Goal: Browse casually: Explore the website without a specific task or goal

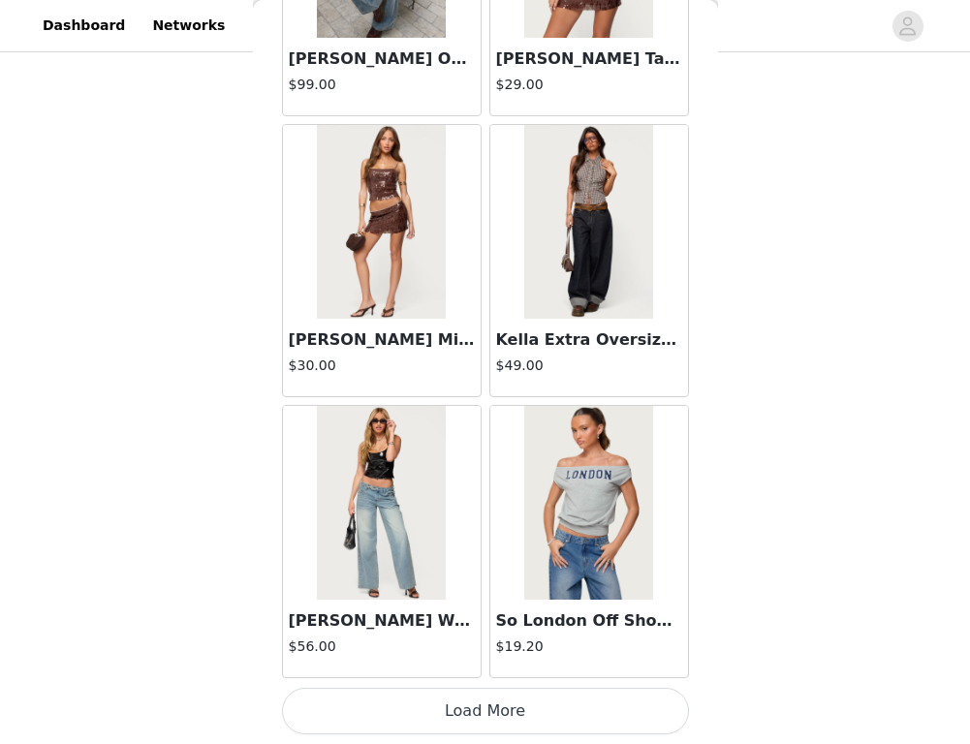
scroll to position [823, 0]
click at [471, 713] on button "Load More" at bounding box center [485, 711] width 407 height 47
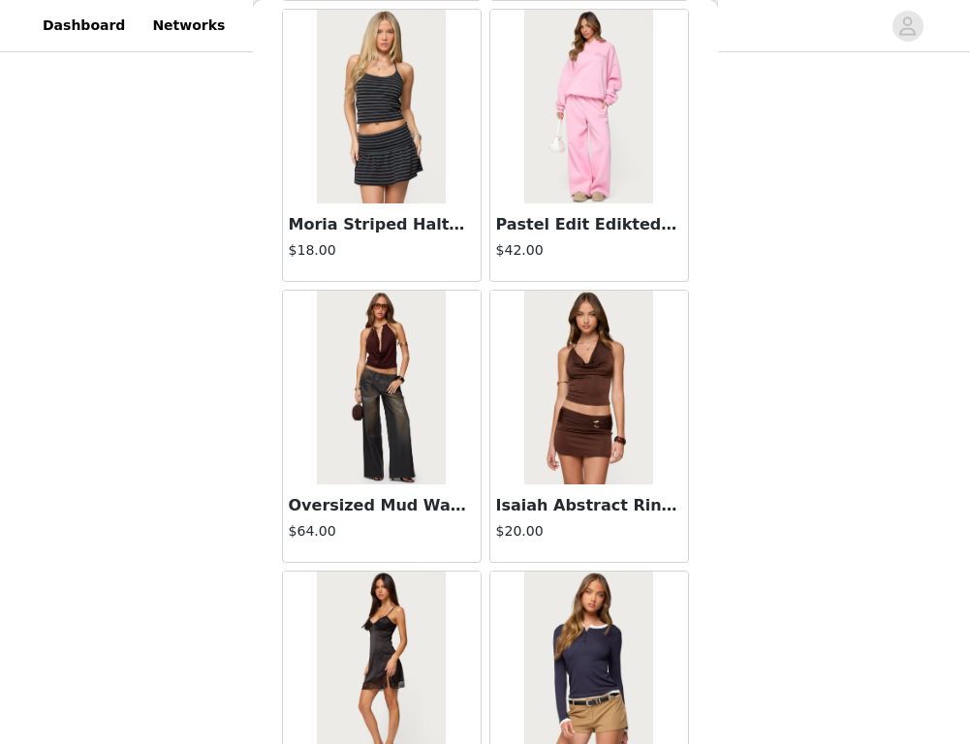
scroll to position [31273, 0]
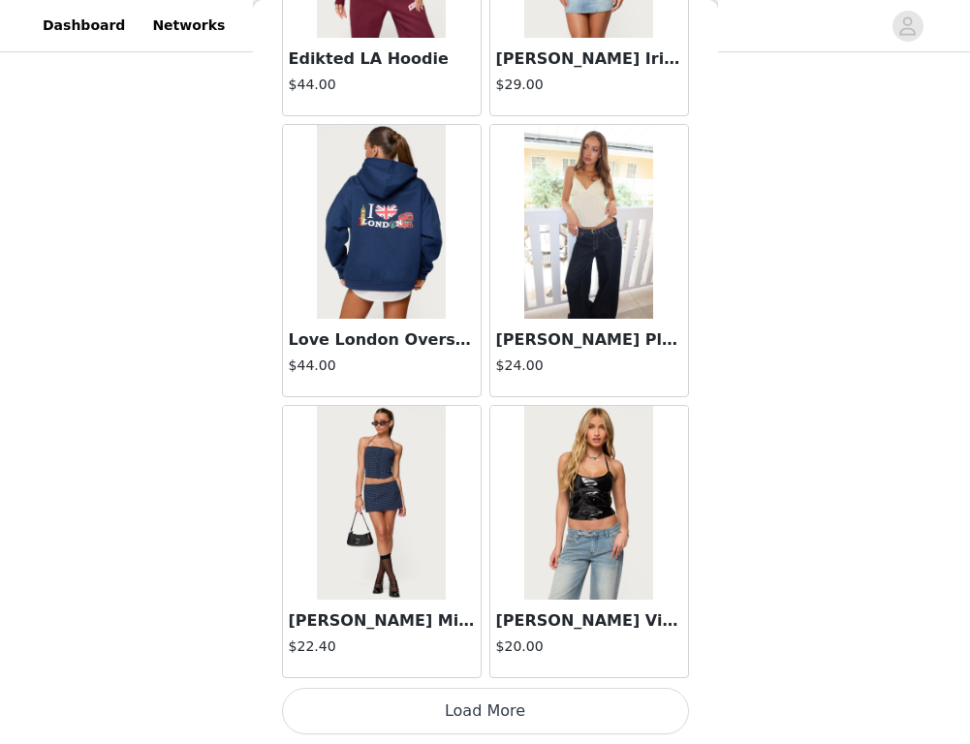
click at [465, 708] on button "Load More" at bounding box center [485, 711] width 407 height 47
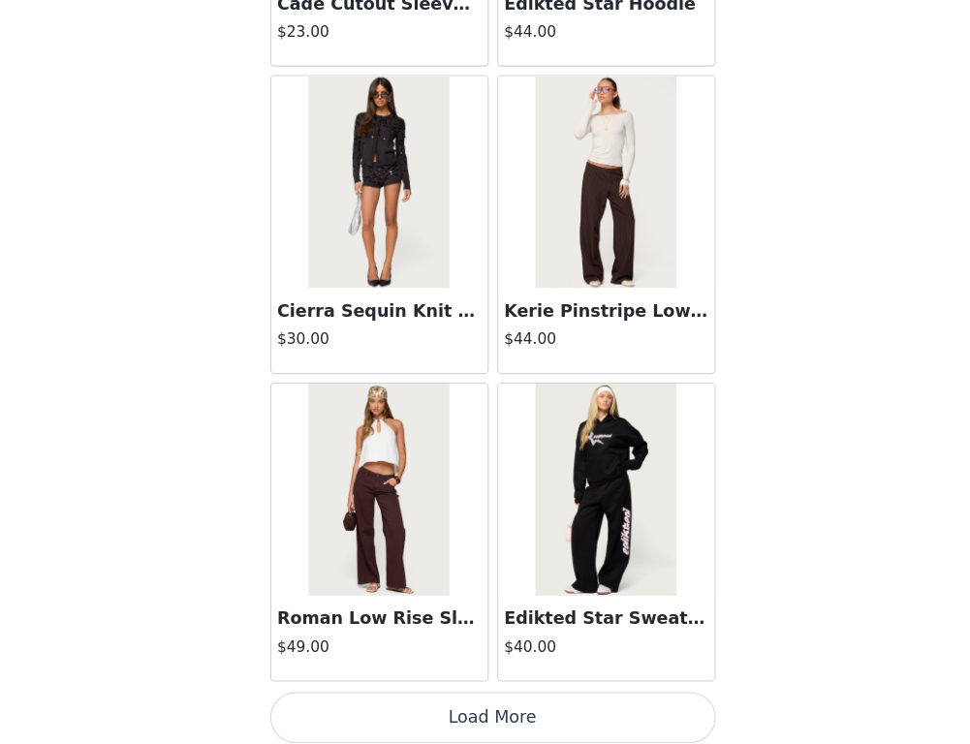
scroll to position [35933, 0]
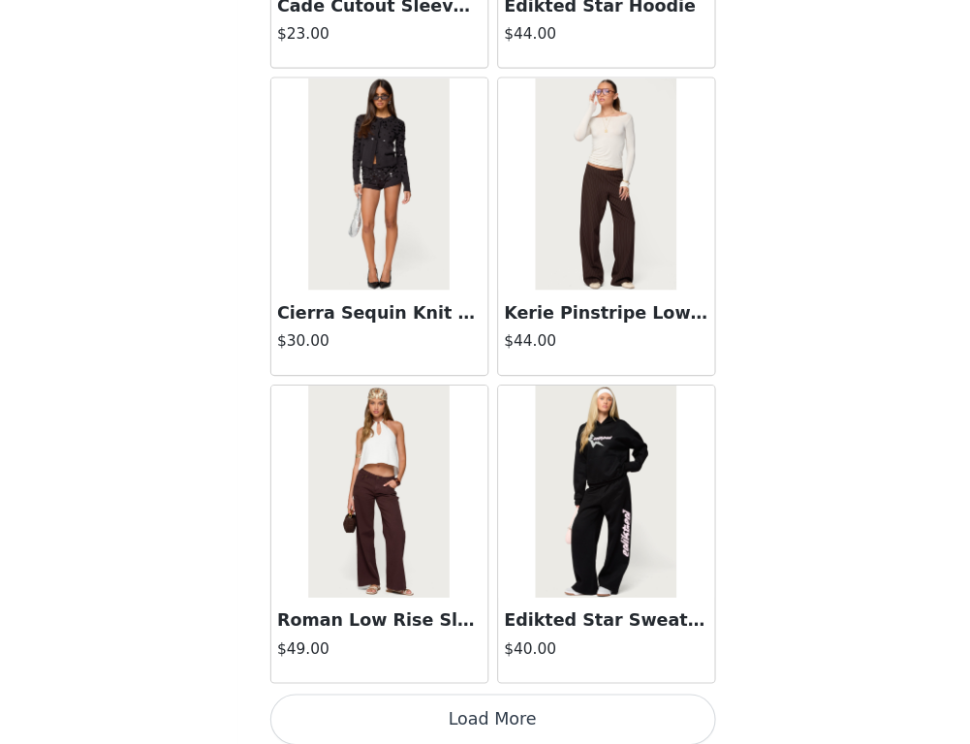
click at [420, 715] on button "Load More" at bounding box center [485, 713] width 407 height 47
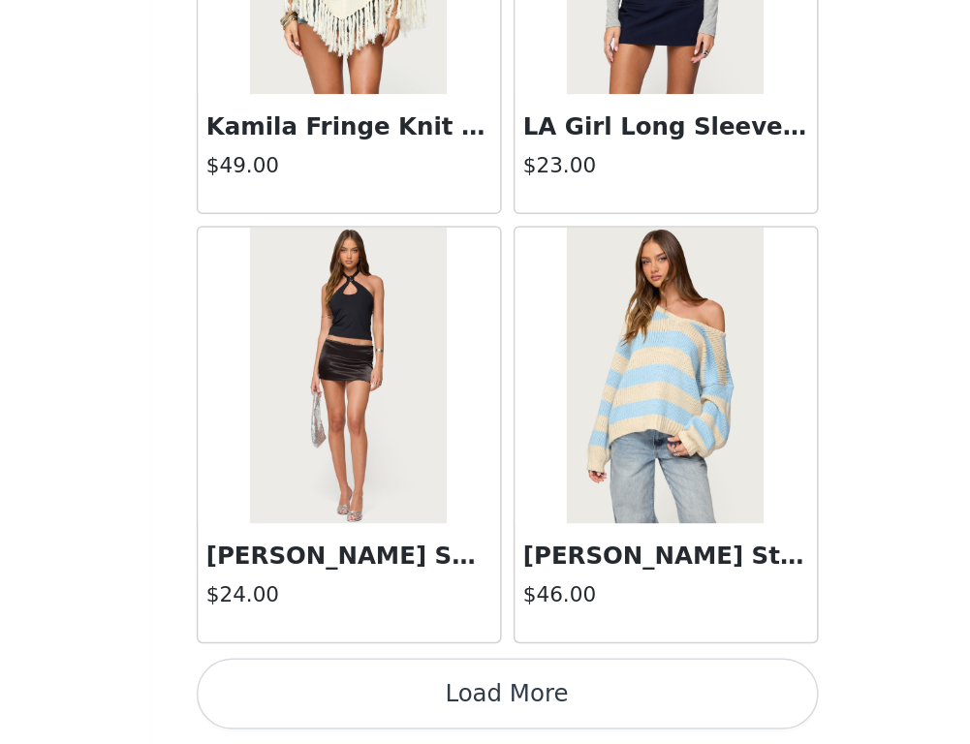
scroll to position [823, 0]
click at [467, 708] on button "Load More" at bounding box center [485, 711] width 407 height 47
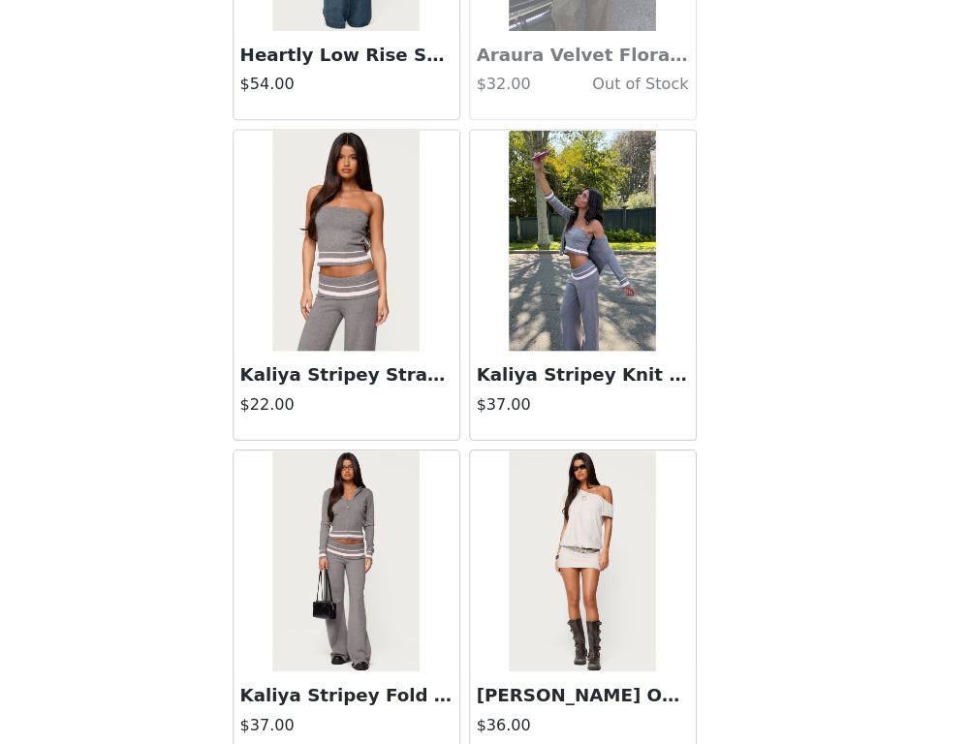
scroll to position [41554, 0]
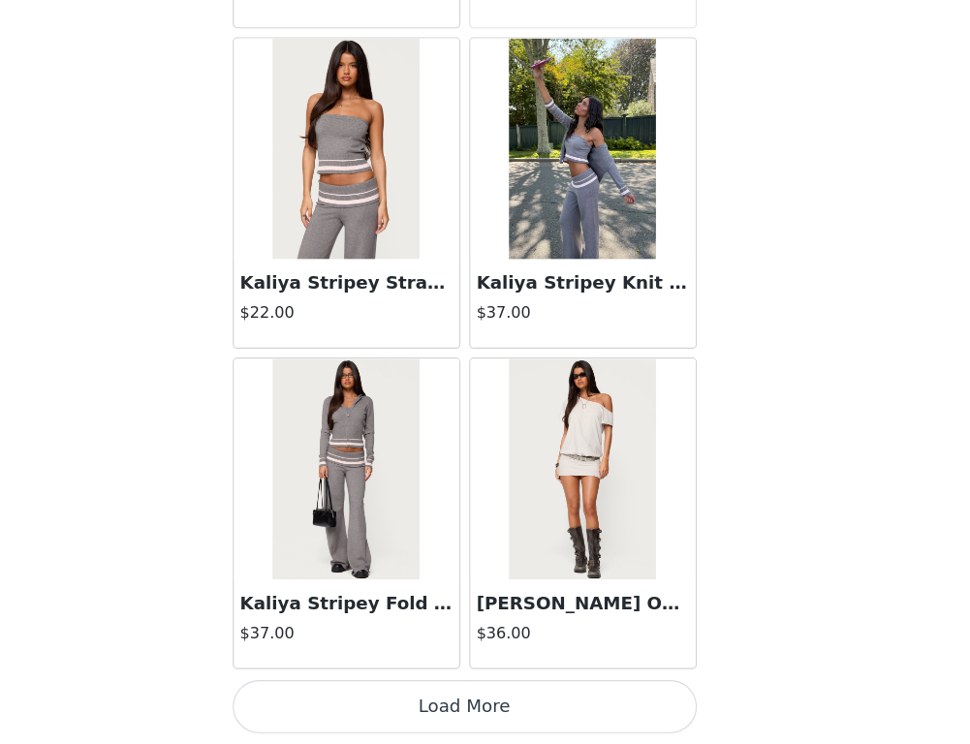
click at [459, 725] on button "Load More" at bounding box center [485, 711] width 407 height 47
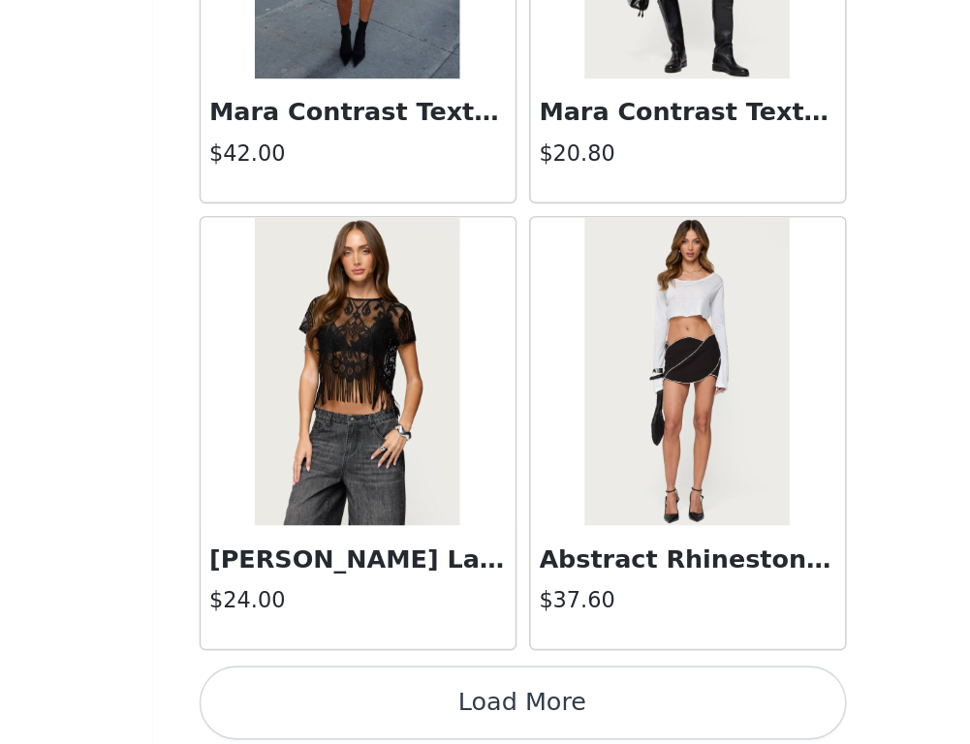
scroll to position [823, 0]
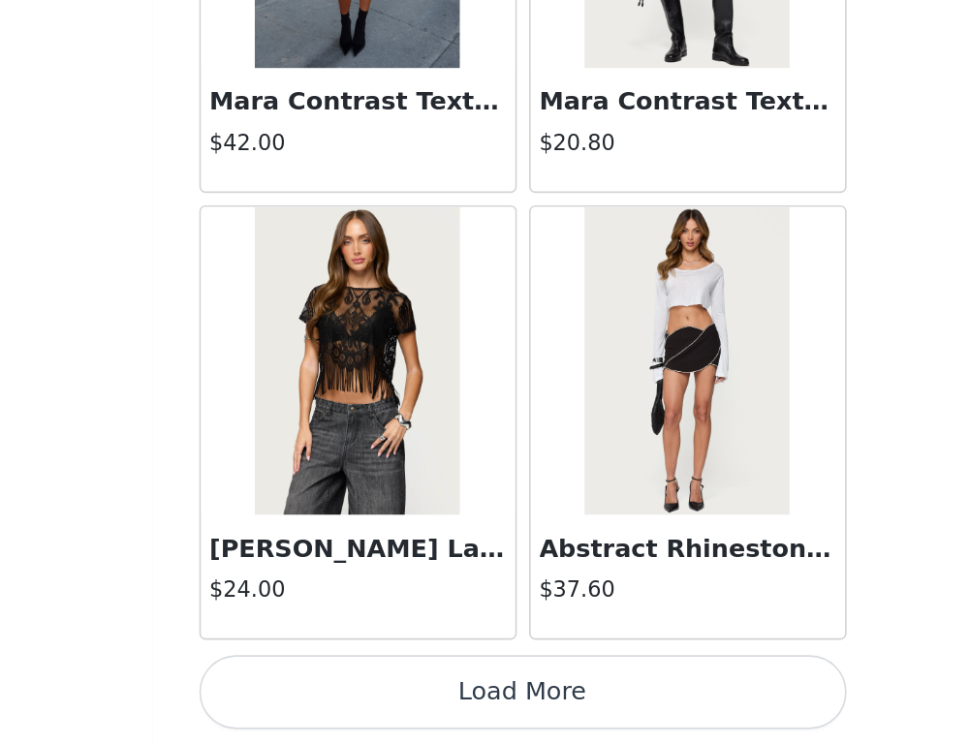
click at [511, 700] on button "Load More" at bounding box center [485, 711] width 407 height 47
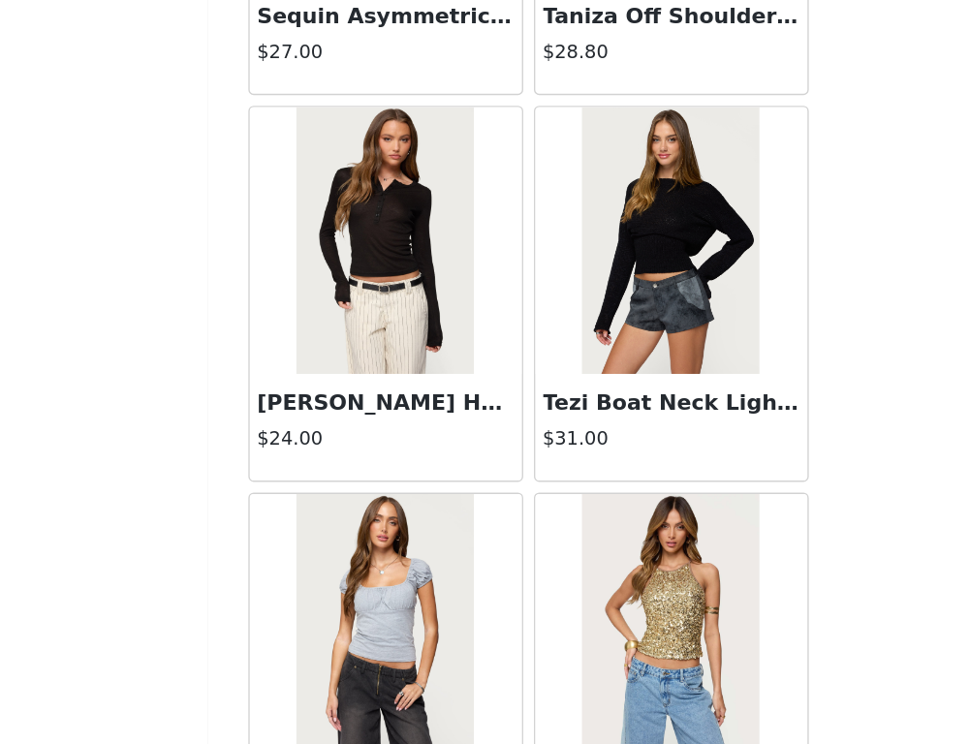
scroll to position [47174, 0]
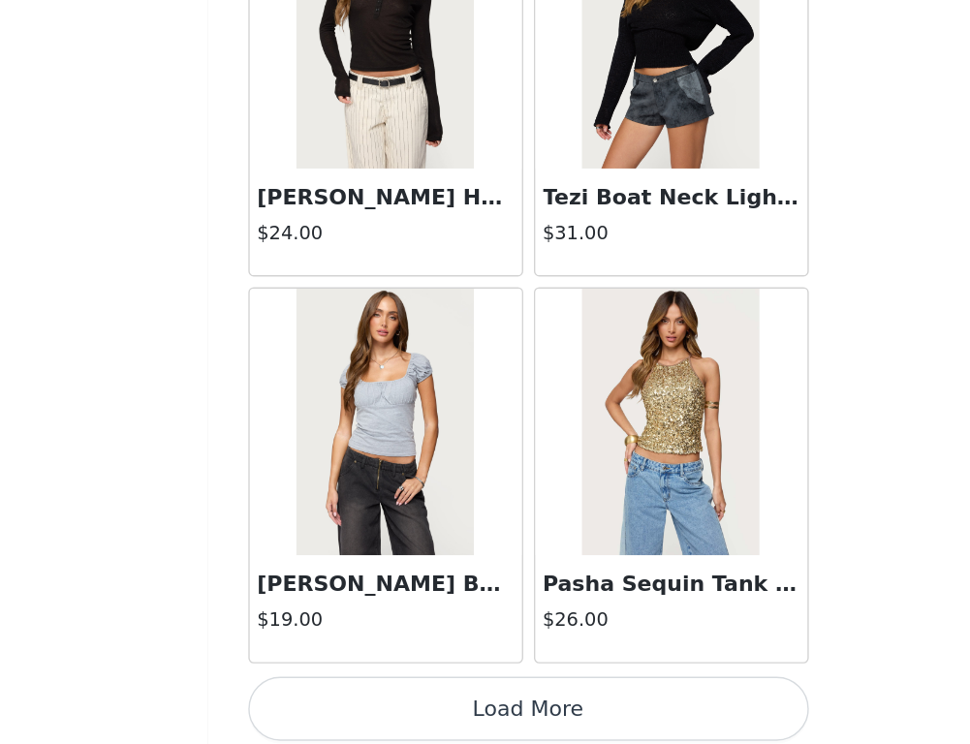
click at [602, 714] on button "Load More" at bounding box center [485, 711] width 407 height 47
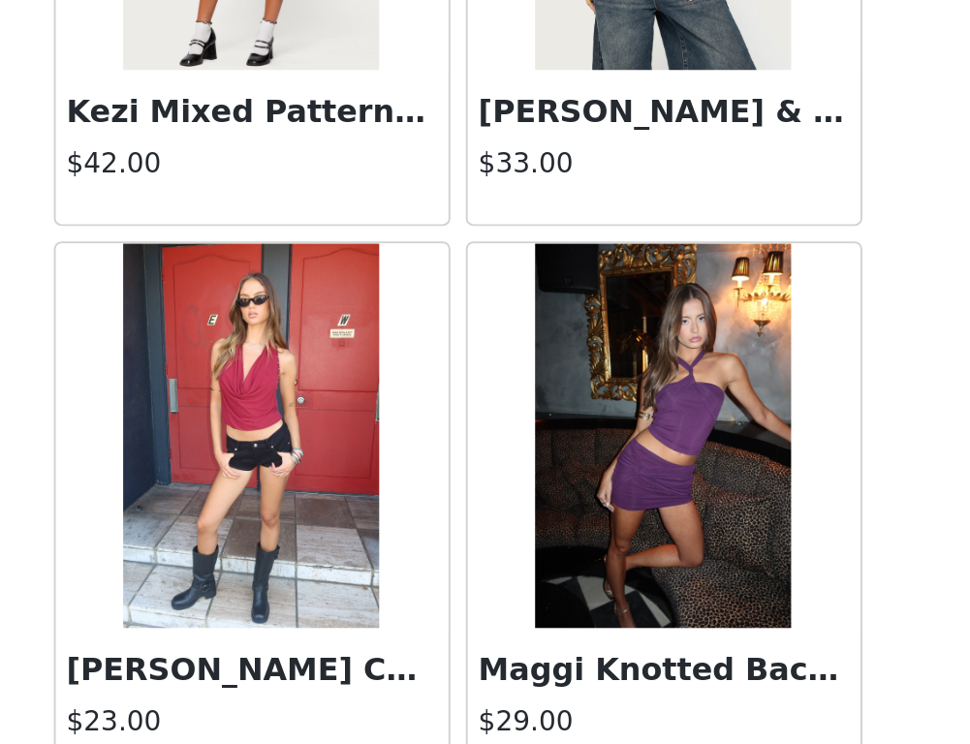
scroll to position [49623, 0]
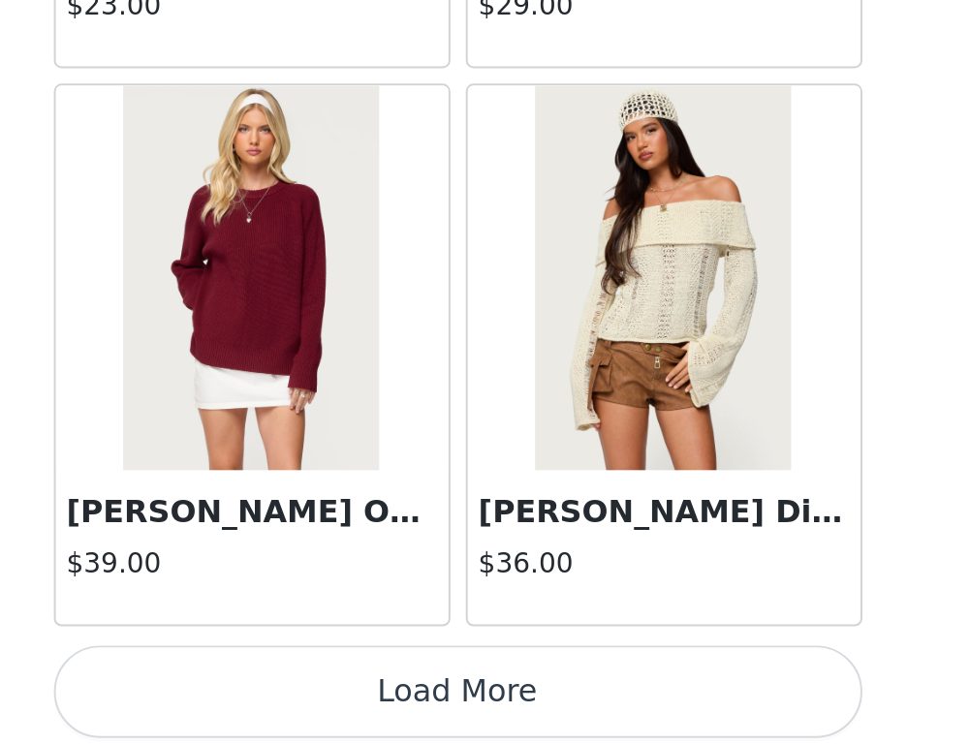
click at [601, 722] on button "Load More" at bounding box center [485, 711] width 407 height 47
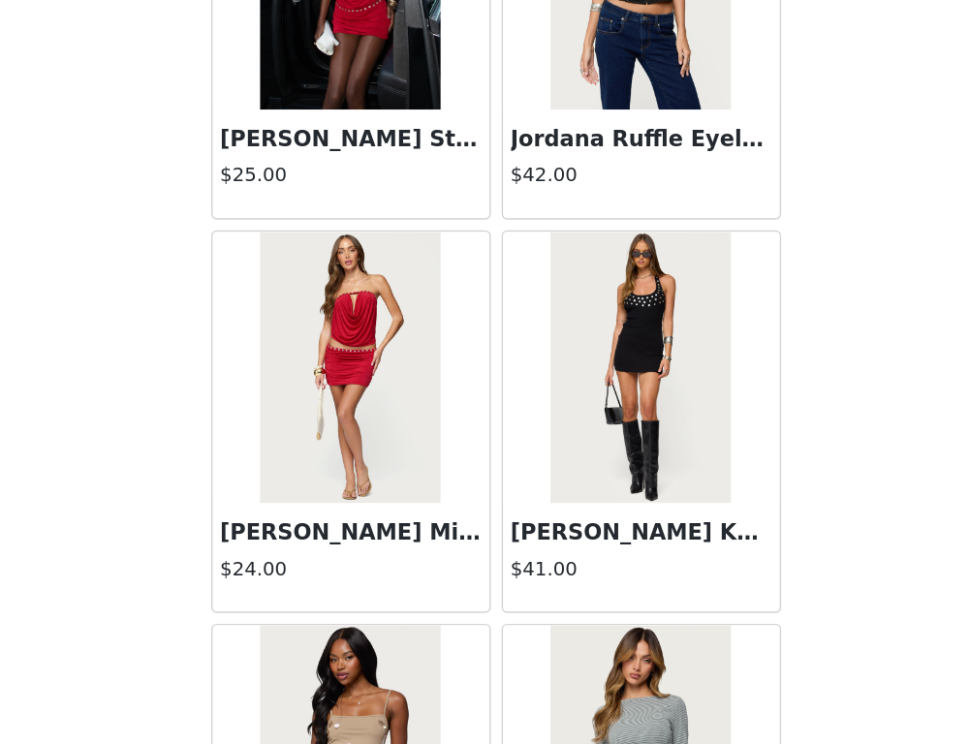
scroll to position [52793, 0]
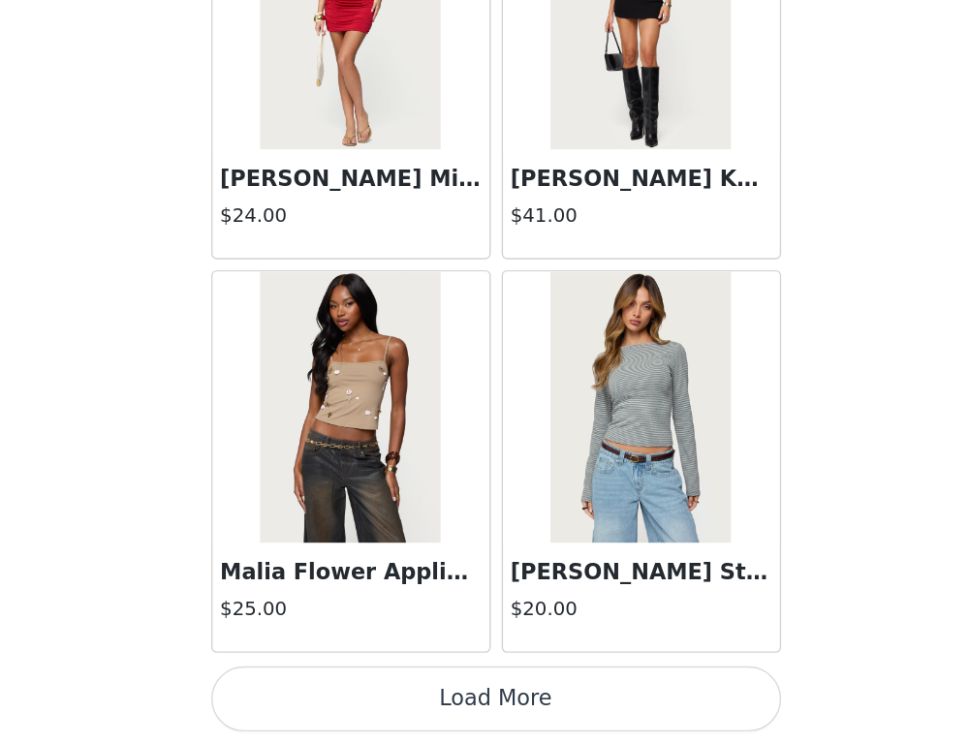
click at [606, 717] on button "Load More" at bounding box center [485, 711] width 407 height 47
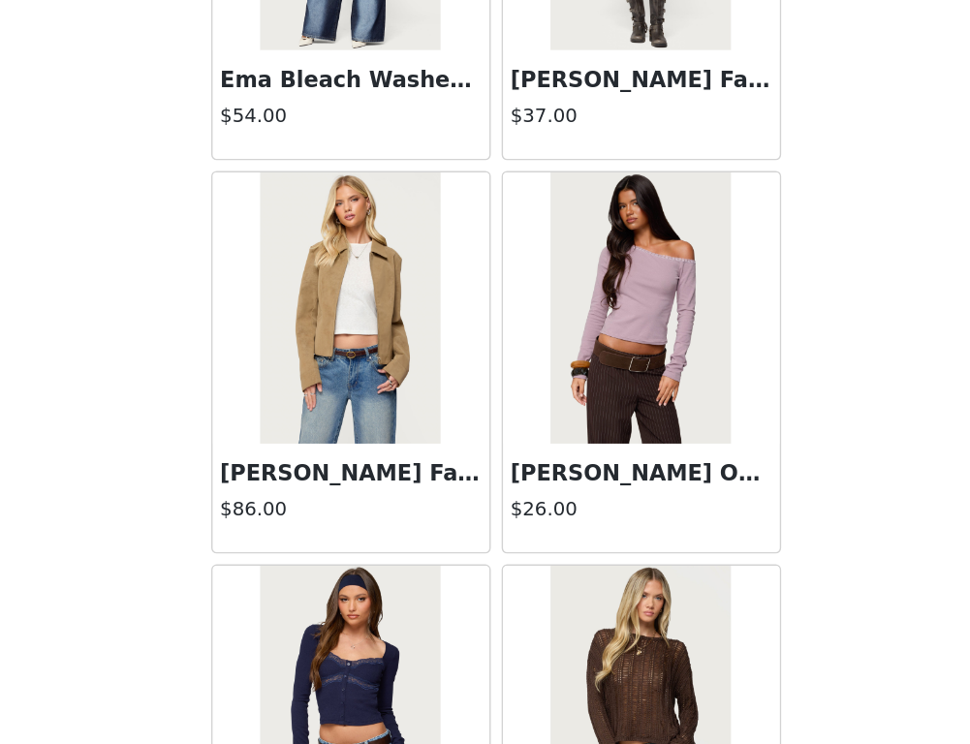
scroll to position [54548, 0]
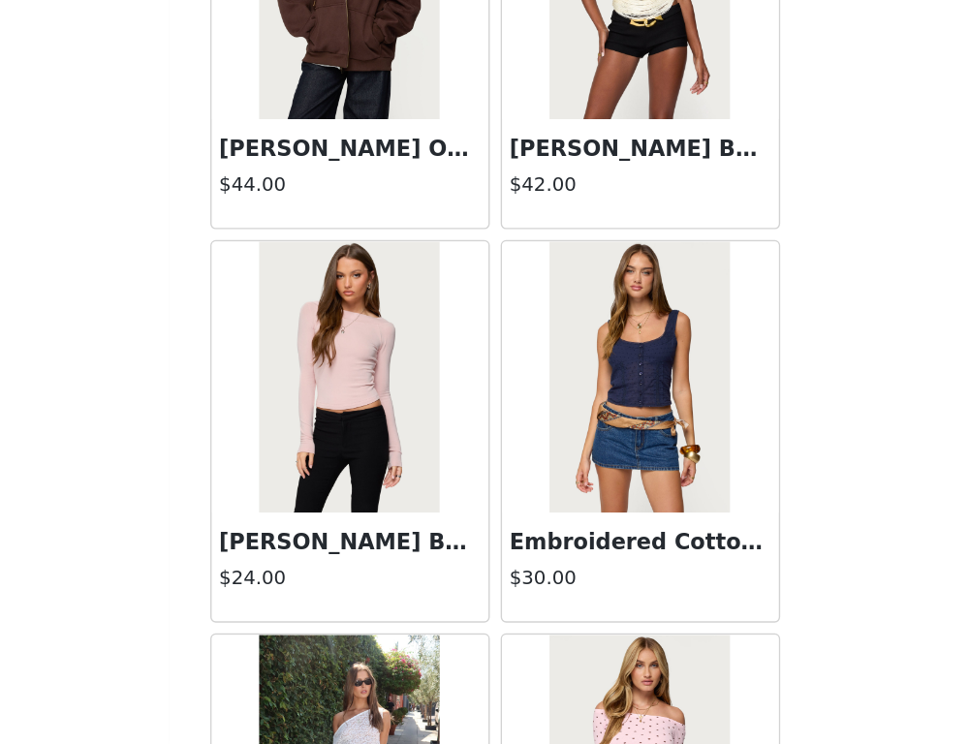
scroll to position [55602, 0]
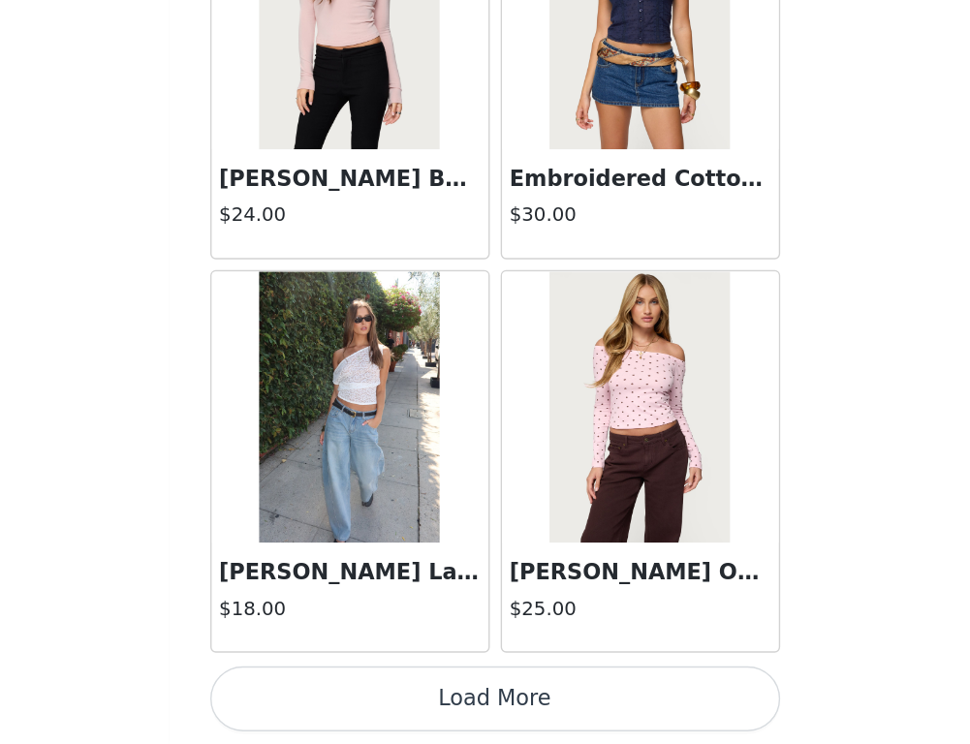
click at [545, 693] on button "Load More" at bounding box center [485, 711] width 407 height 47
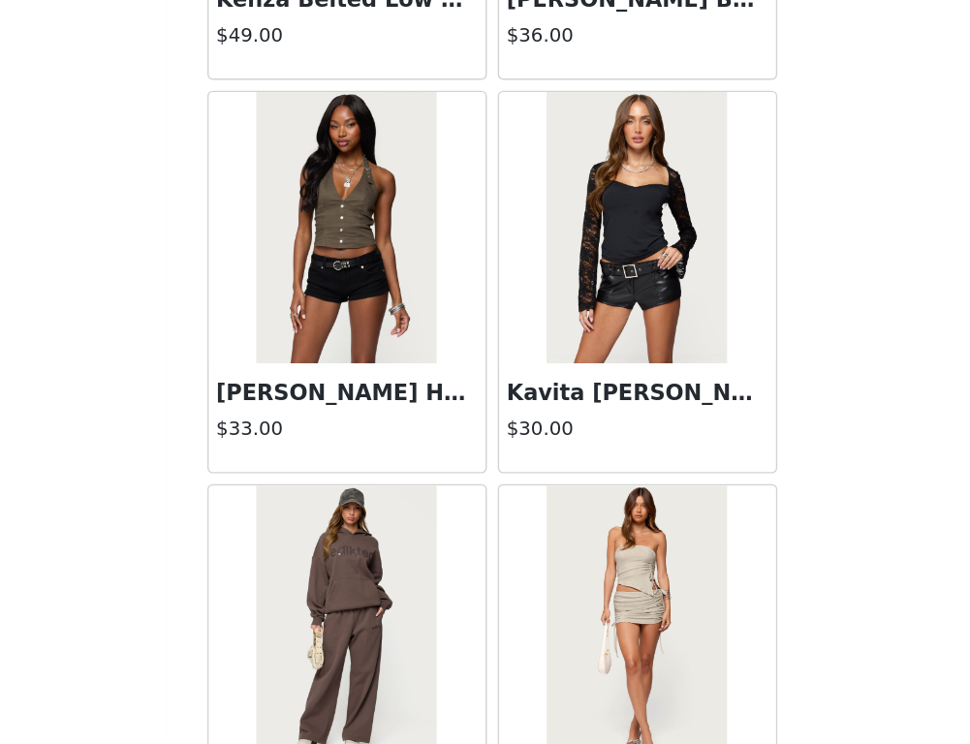
scroll to position [58258, 0]
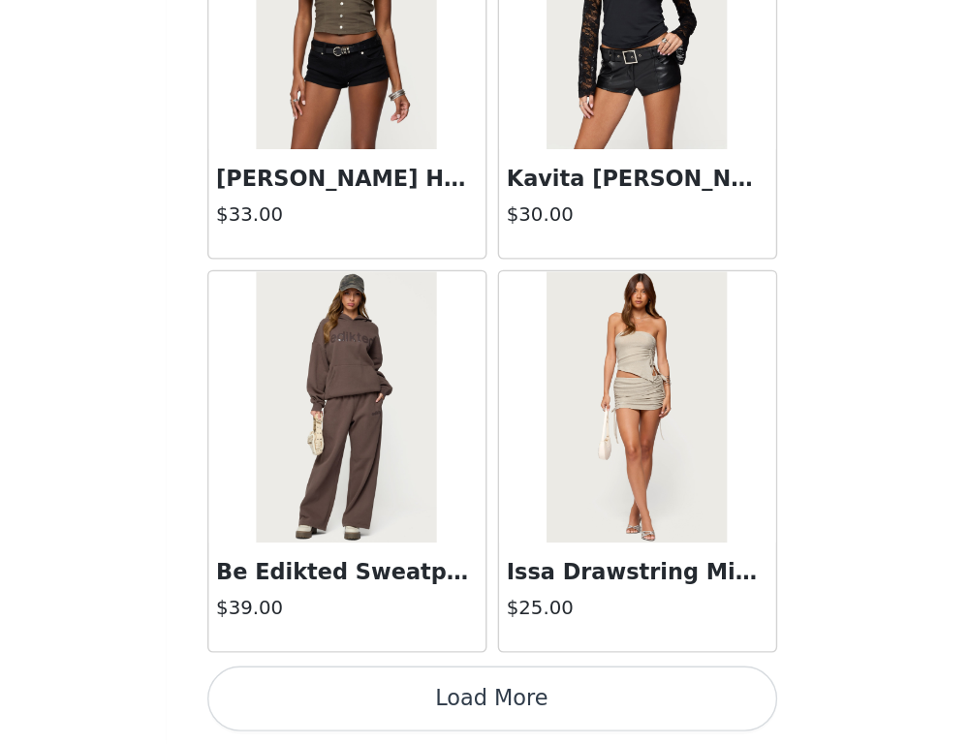
click at [545, 696] on button "Load More" at bounding box center [485, 711] width 407 height 47
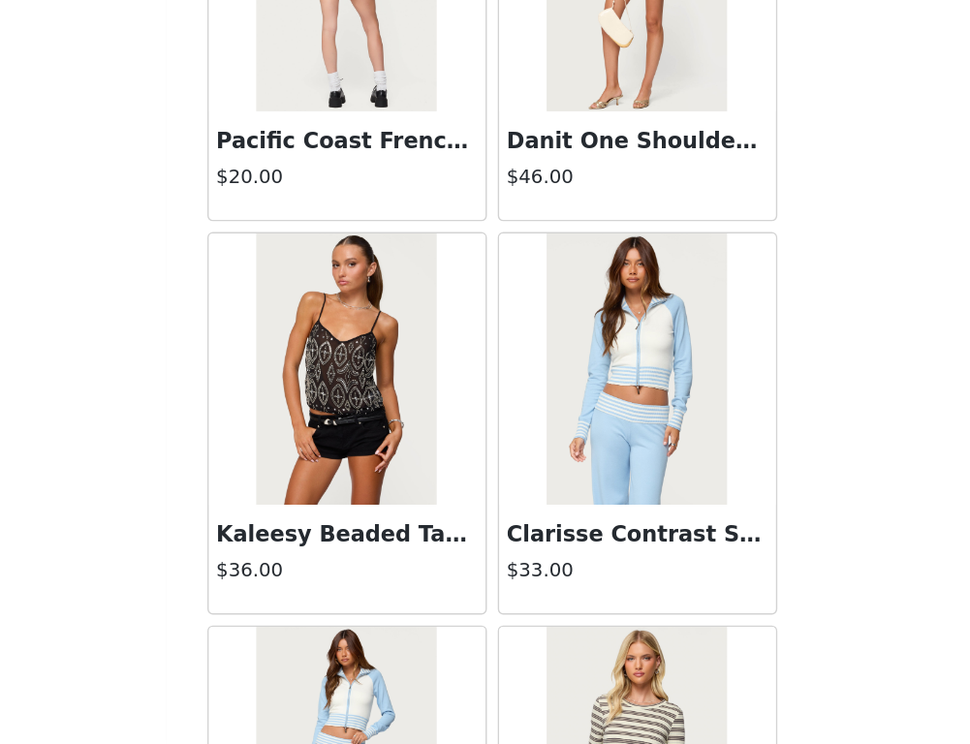
scroll to position [61221, 0]
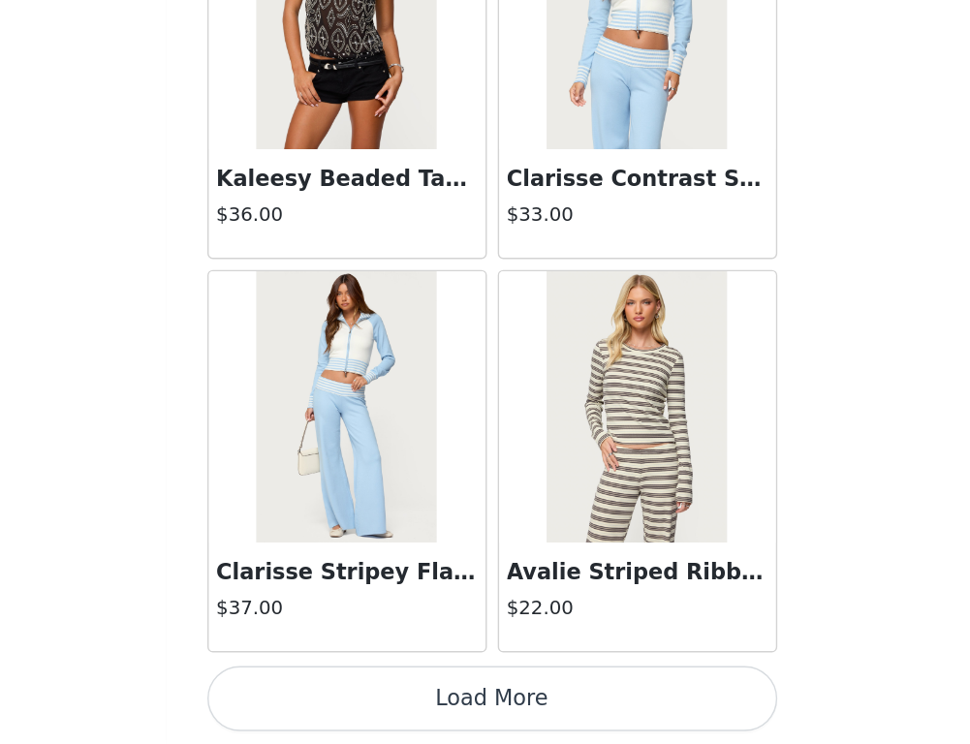
click at [544, 721] on button "Load More" at bounding box center [485, 711] width 407 height 47
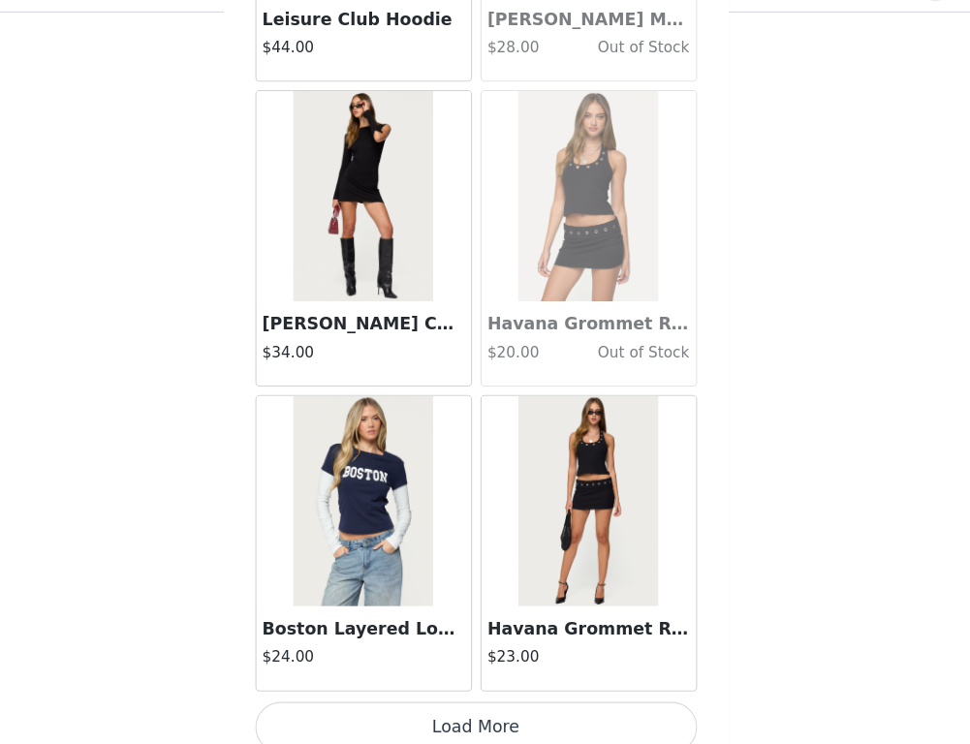
scroll to position [823, 0]
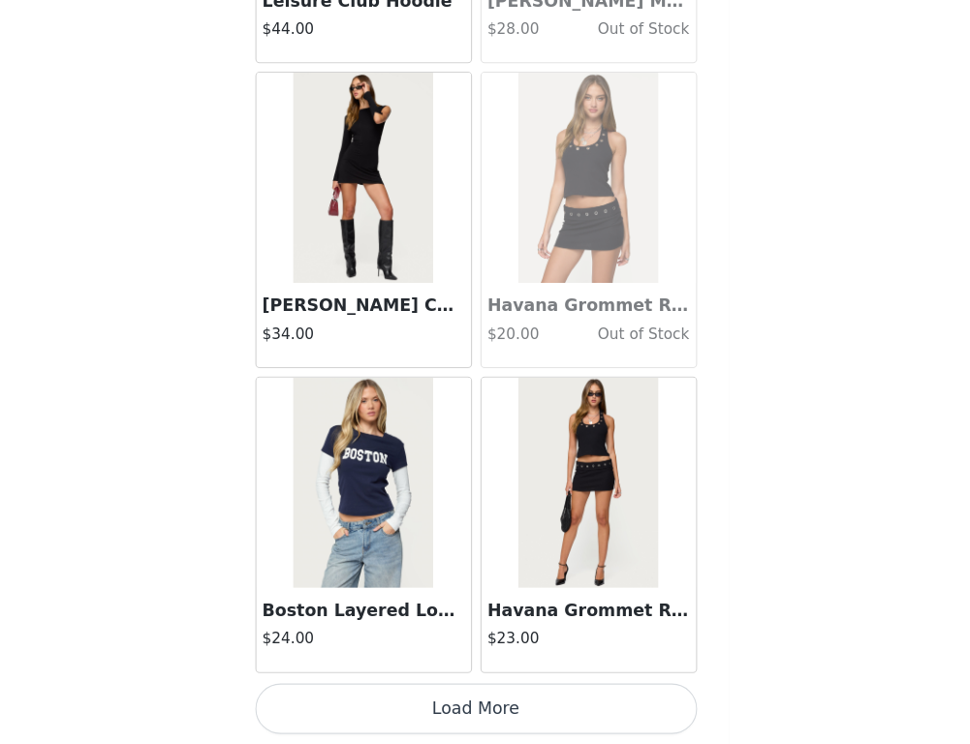
click at [547, 713] on button "Load More" at bounding box center [485, 711] width 407 height 47
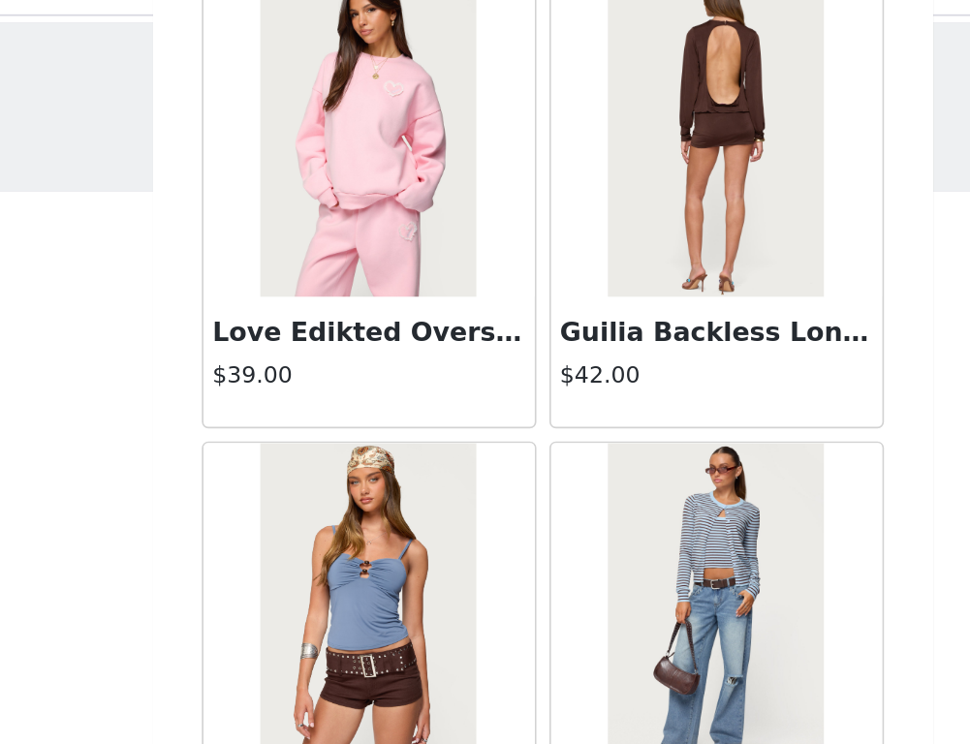
scroll to position [18055, 0]
